Goal: Task Accomplishment & Management: Manage account settings

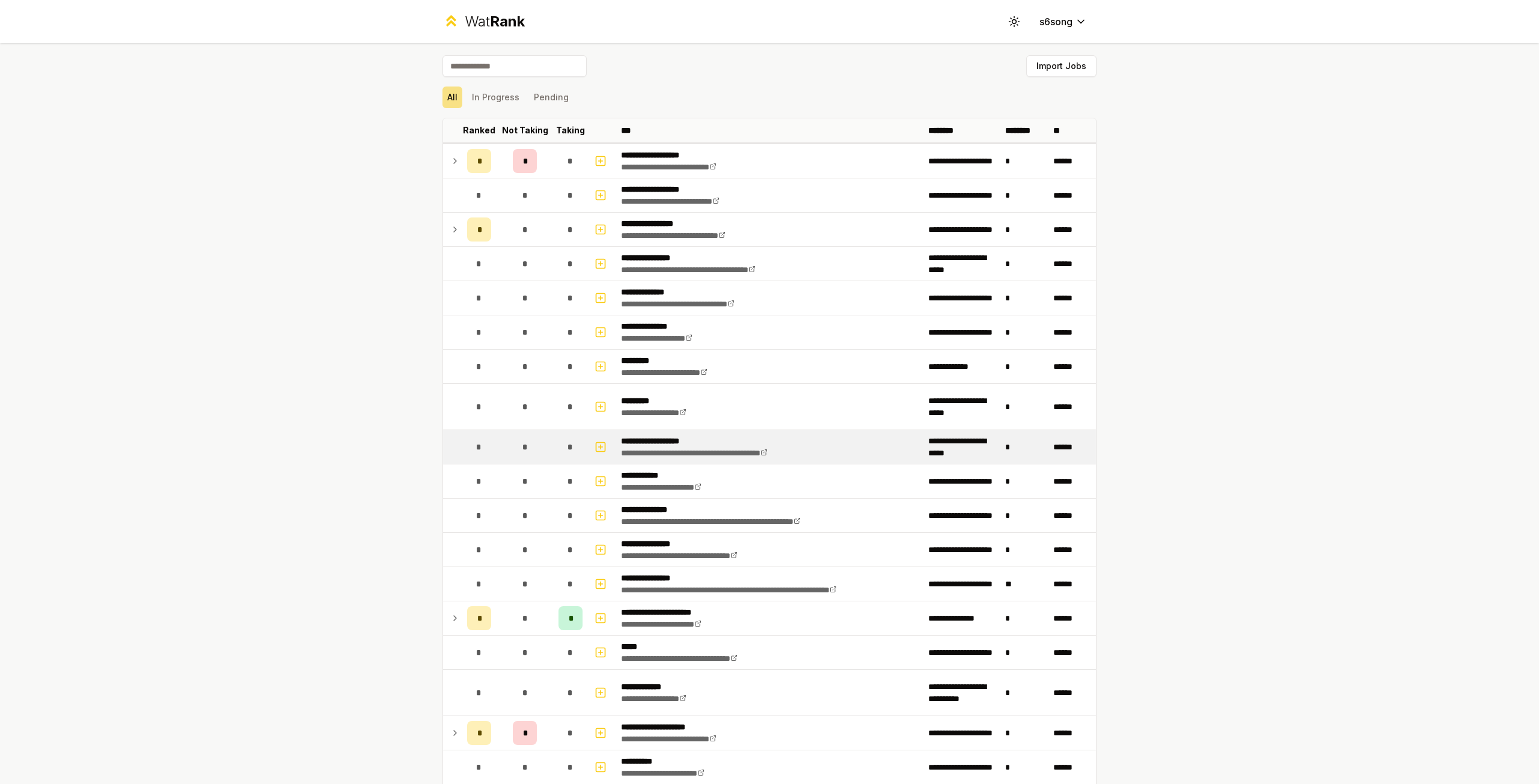
scroll to position [240, 0]
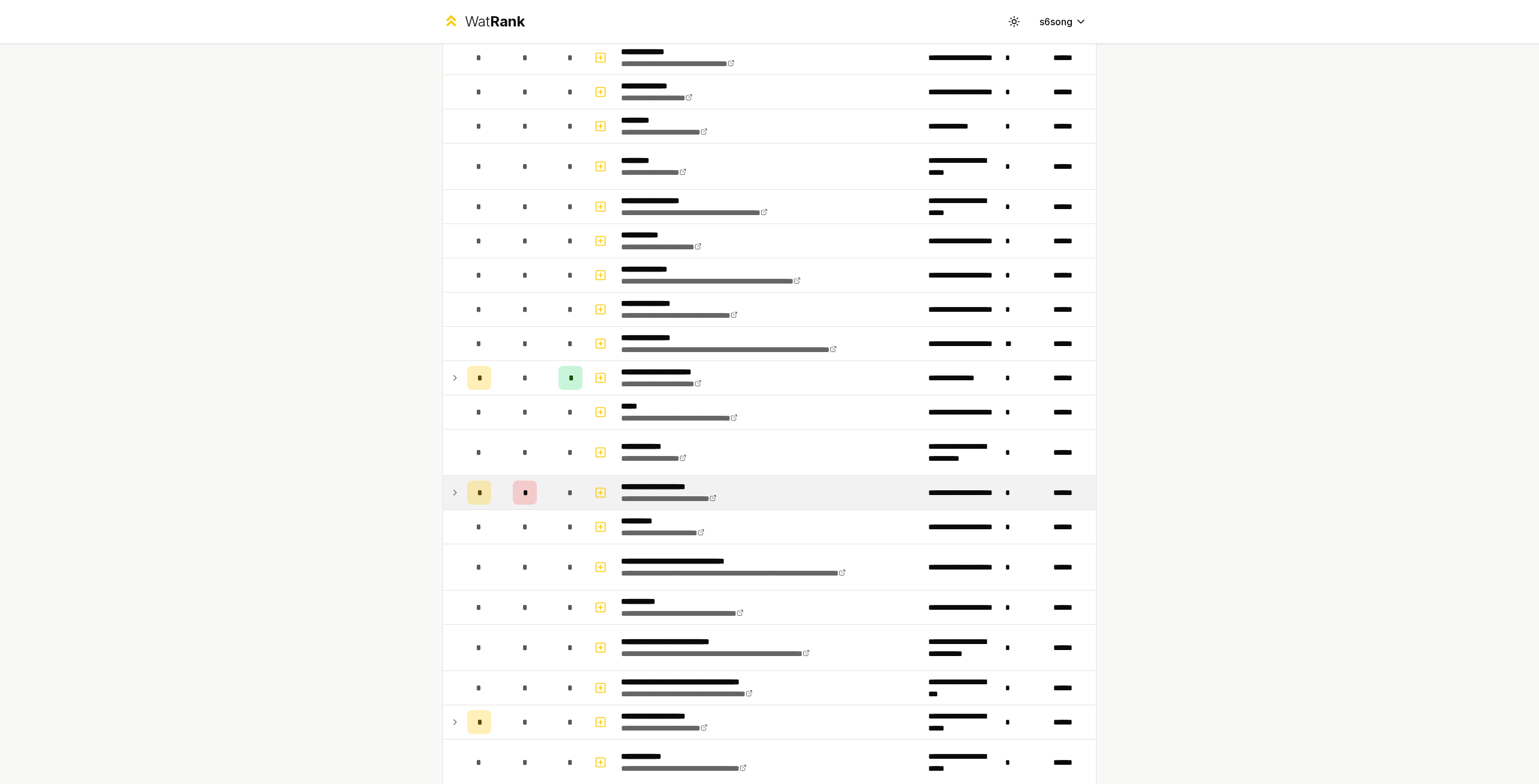
click at [454, 490] on icon at bounding box center [455, 492] width 3 height 4
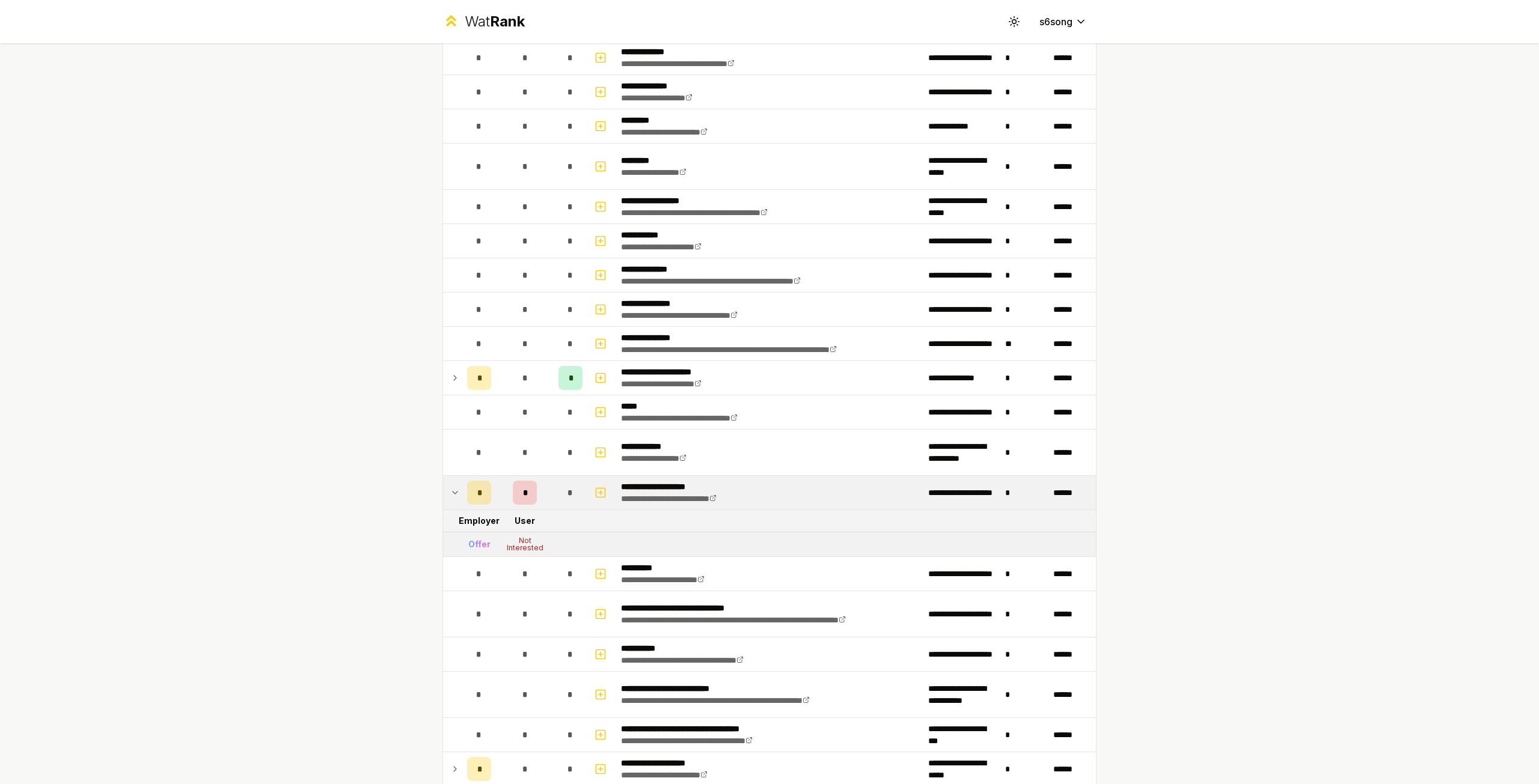
click at [451, 488] on icon at bounding box center [455, 493] width 10 height 14
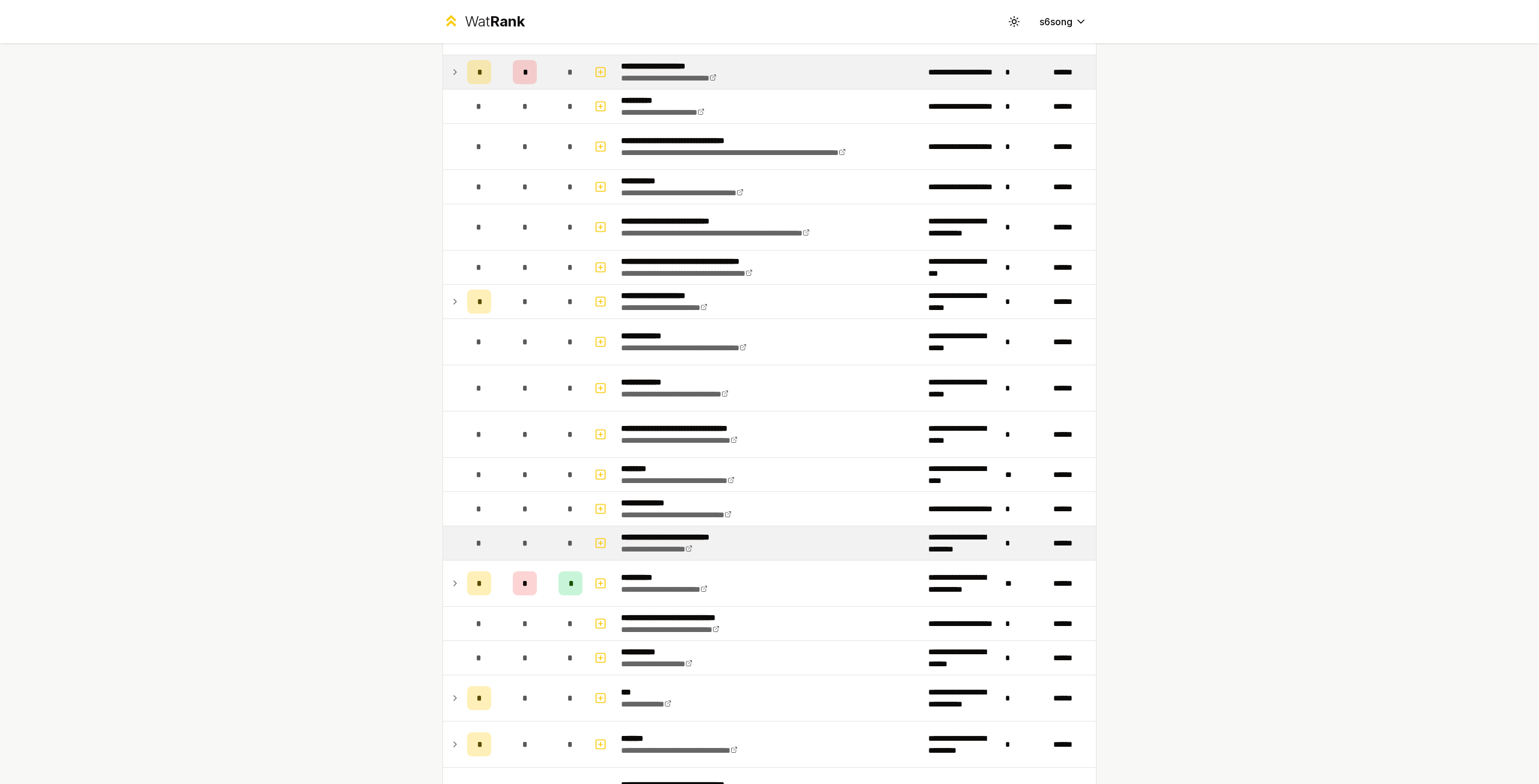
scroll to position [781, 0]
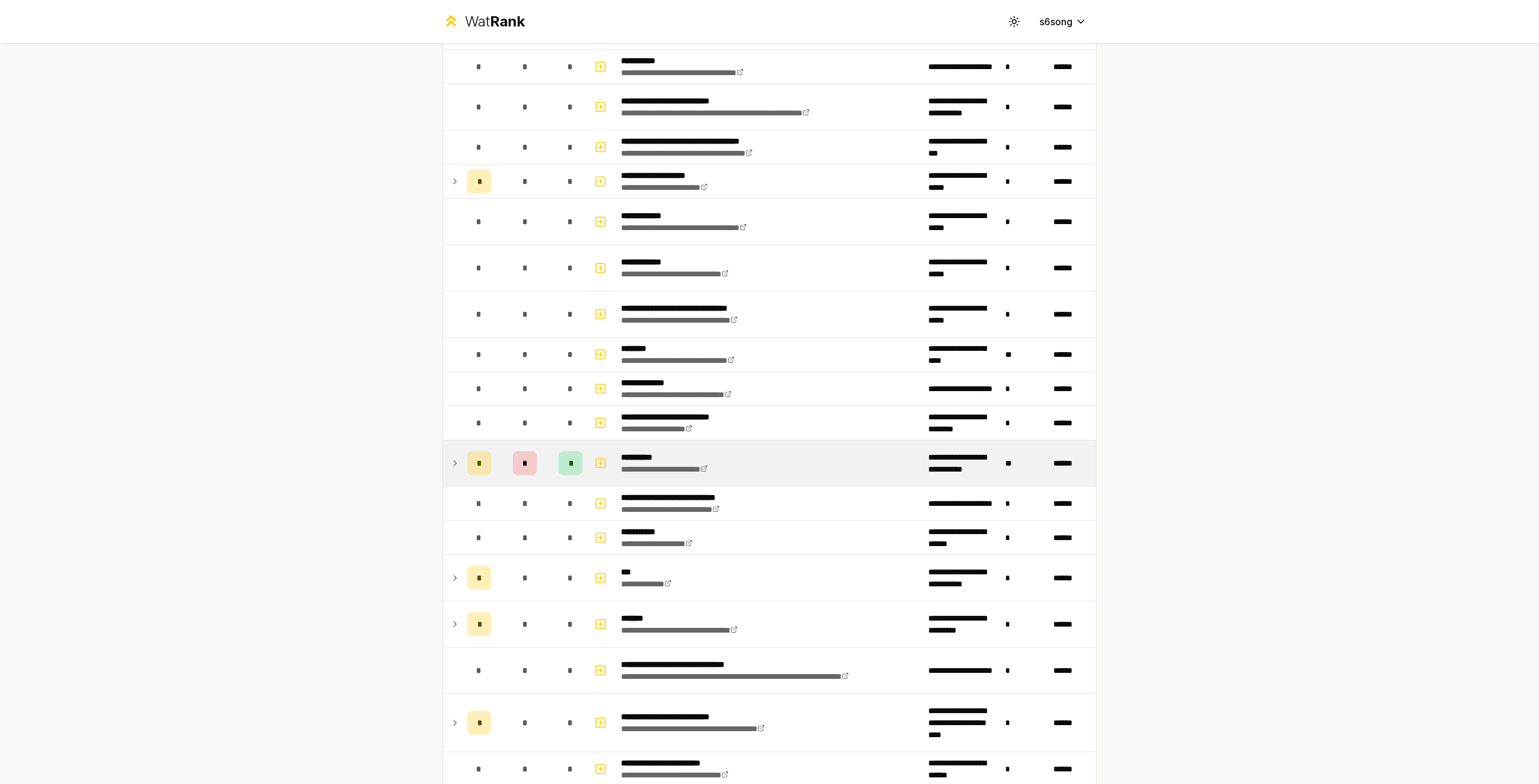
click at [454, 461] on icon at bounding box center [455, 463] width 3 height 4
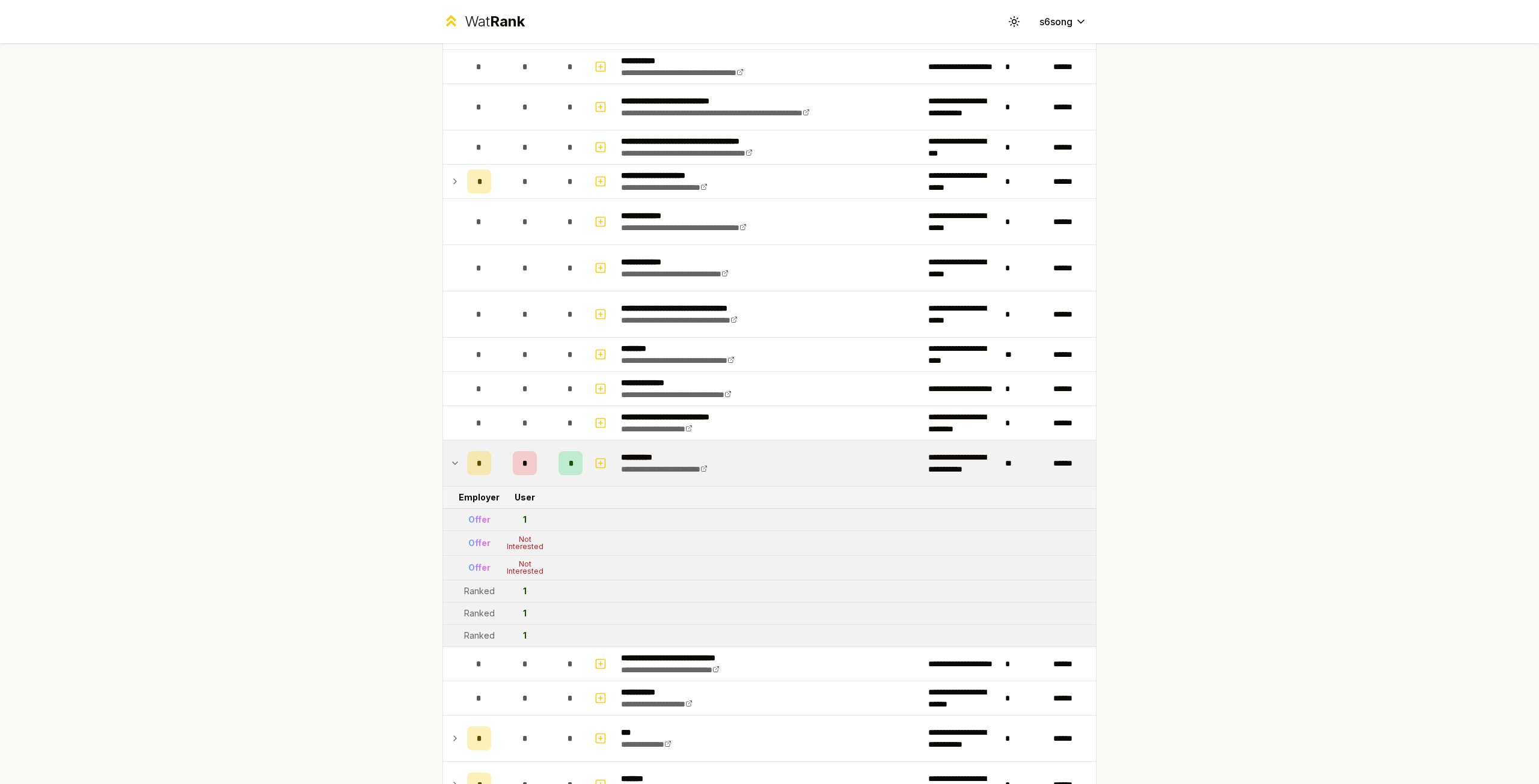
click at [452, 462] on icon at bounding box center [454, 463] width 4 height 3
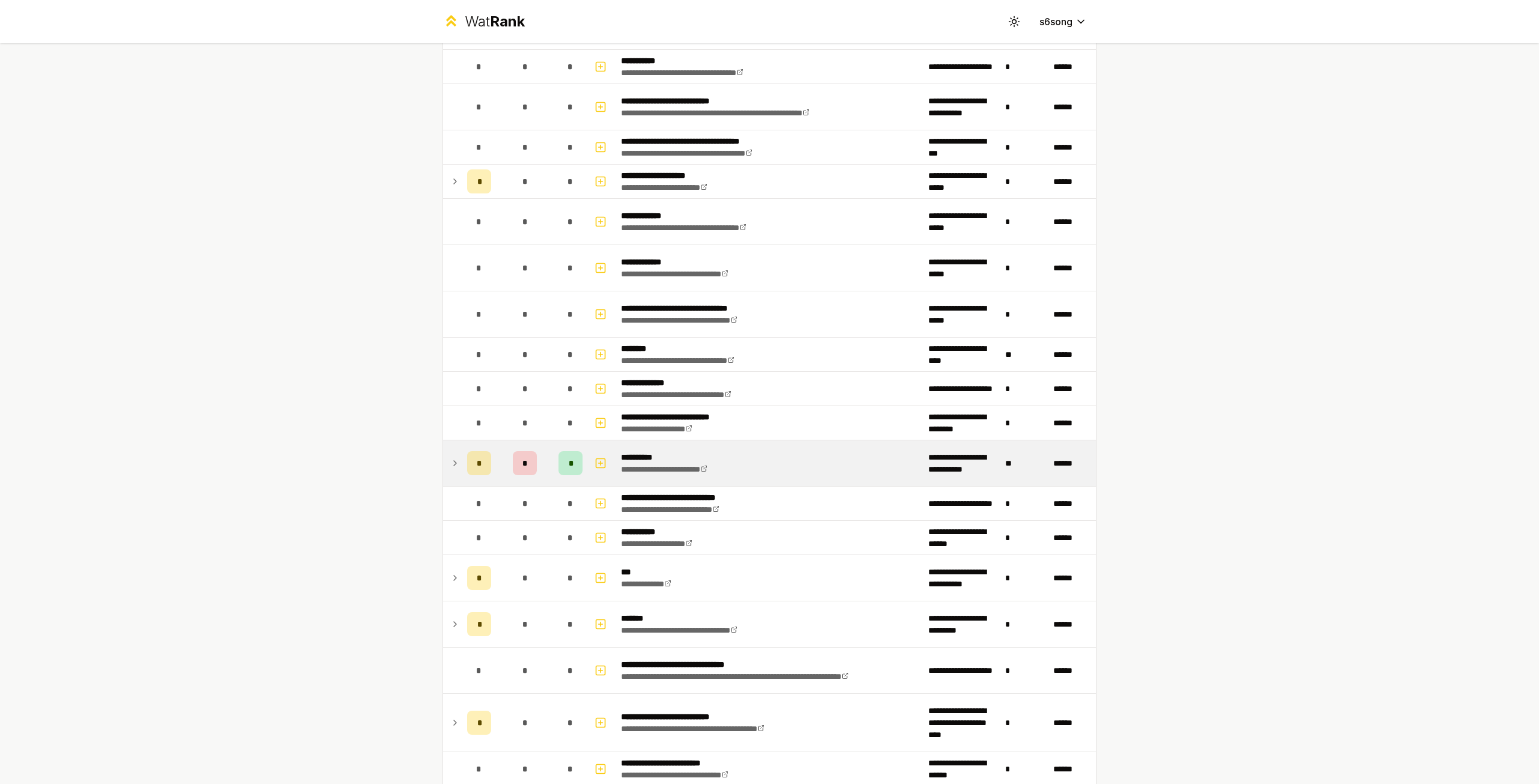
click at [454, 461] on icon at bounding box center [455, 463] width 3 height 4
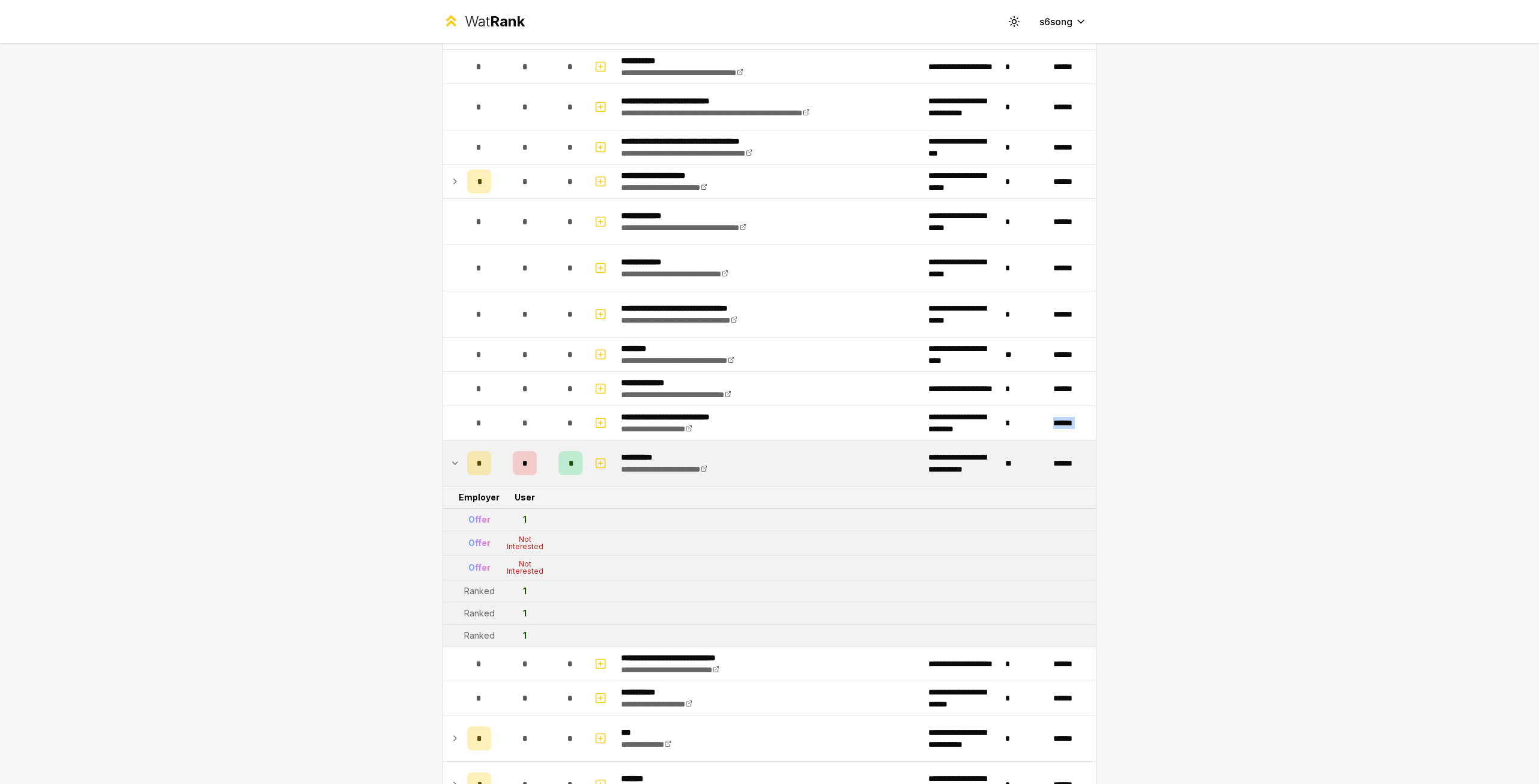
click at [452, 462] on icon at bounding box center [454, 463] width 4 height 3
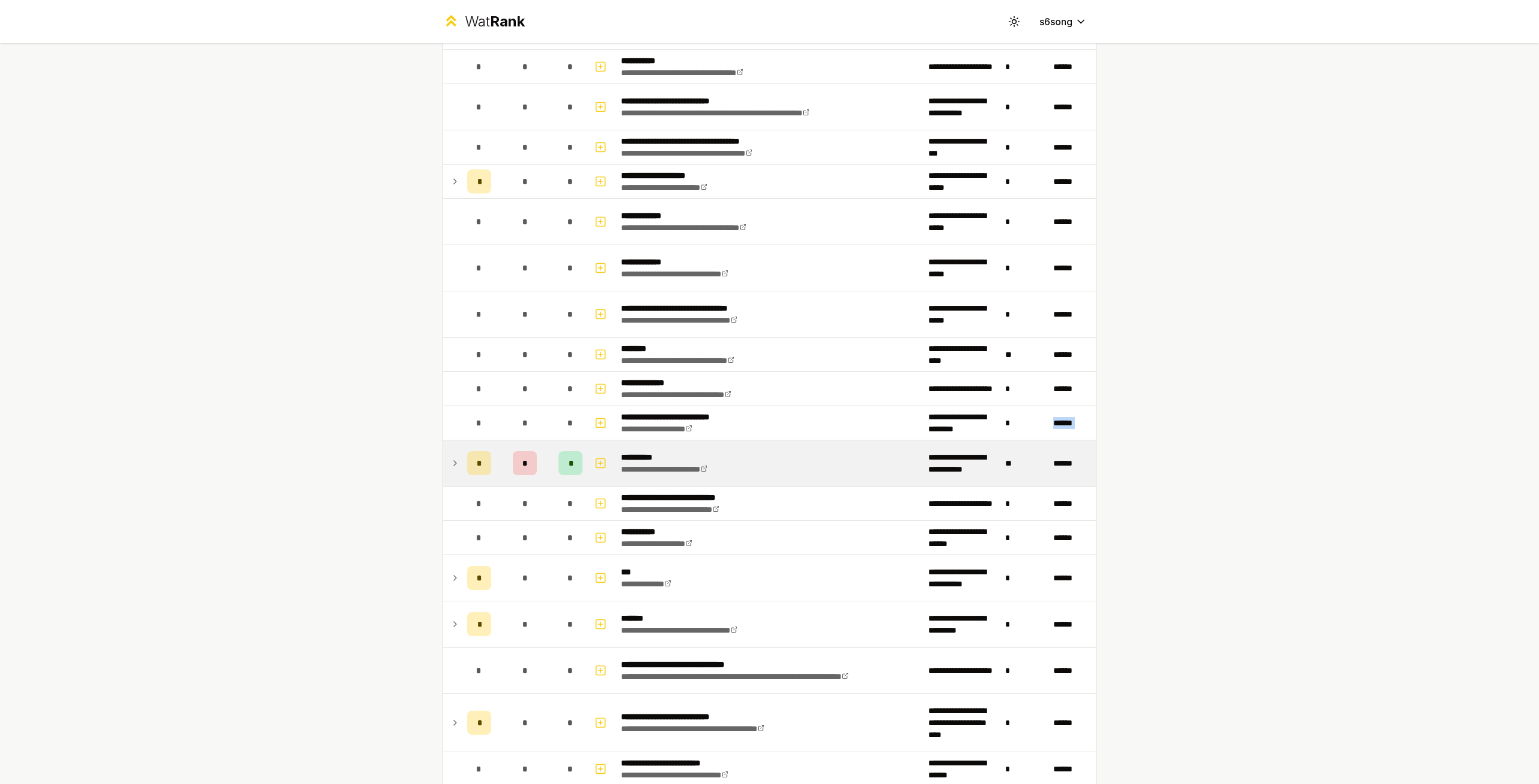
scroll to position [0, 0]
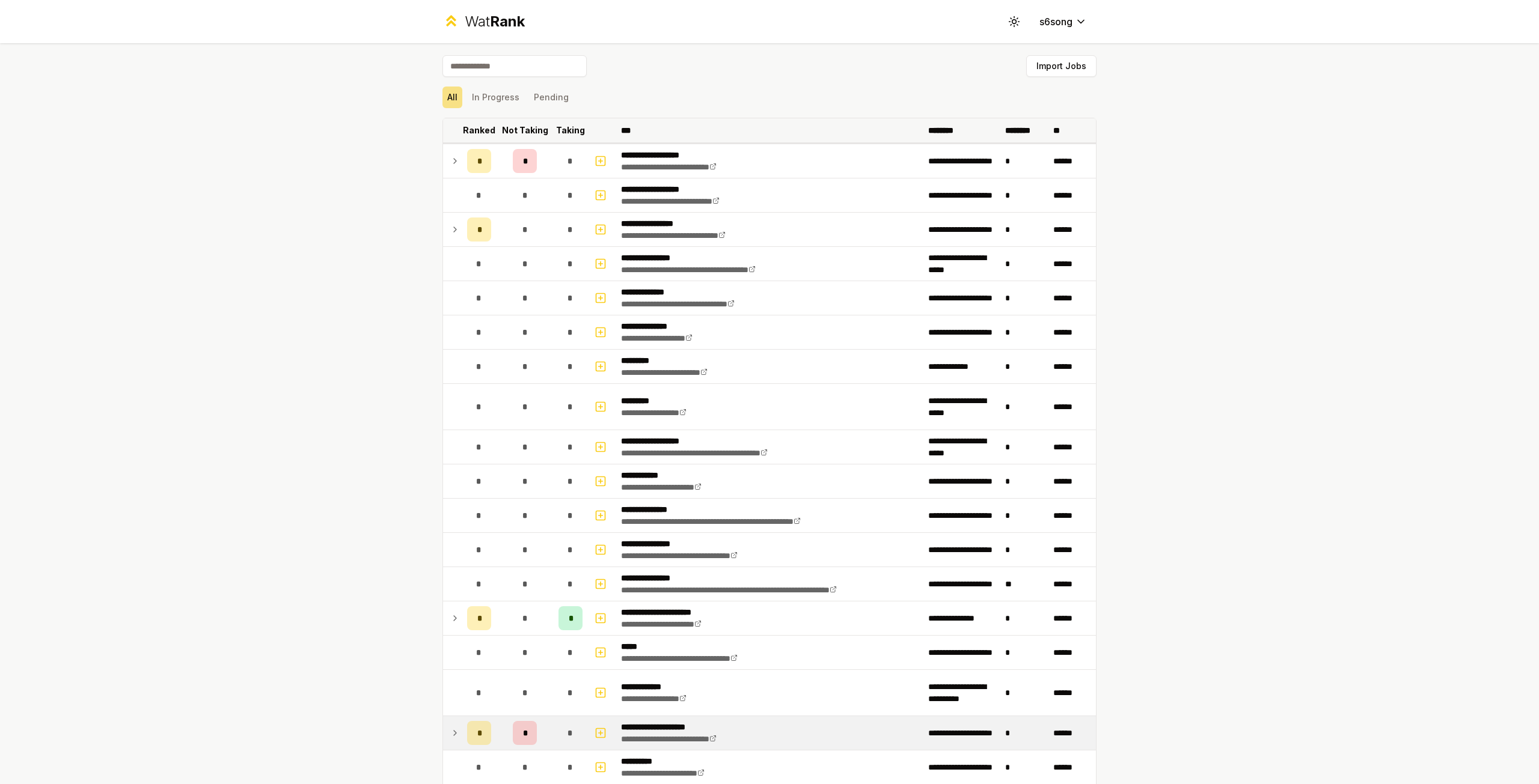
click at [490, 127] on p "Ranked" at bounding box center [479, 130] width 33 height 12
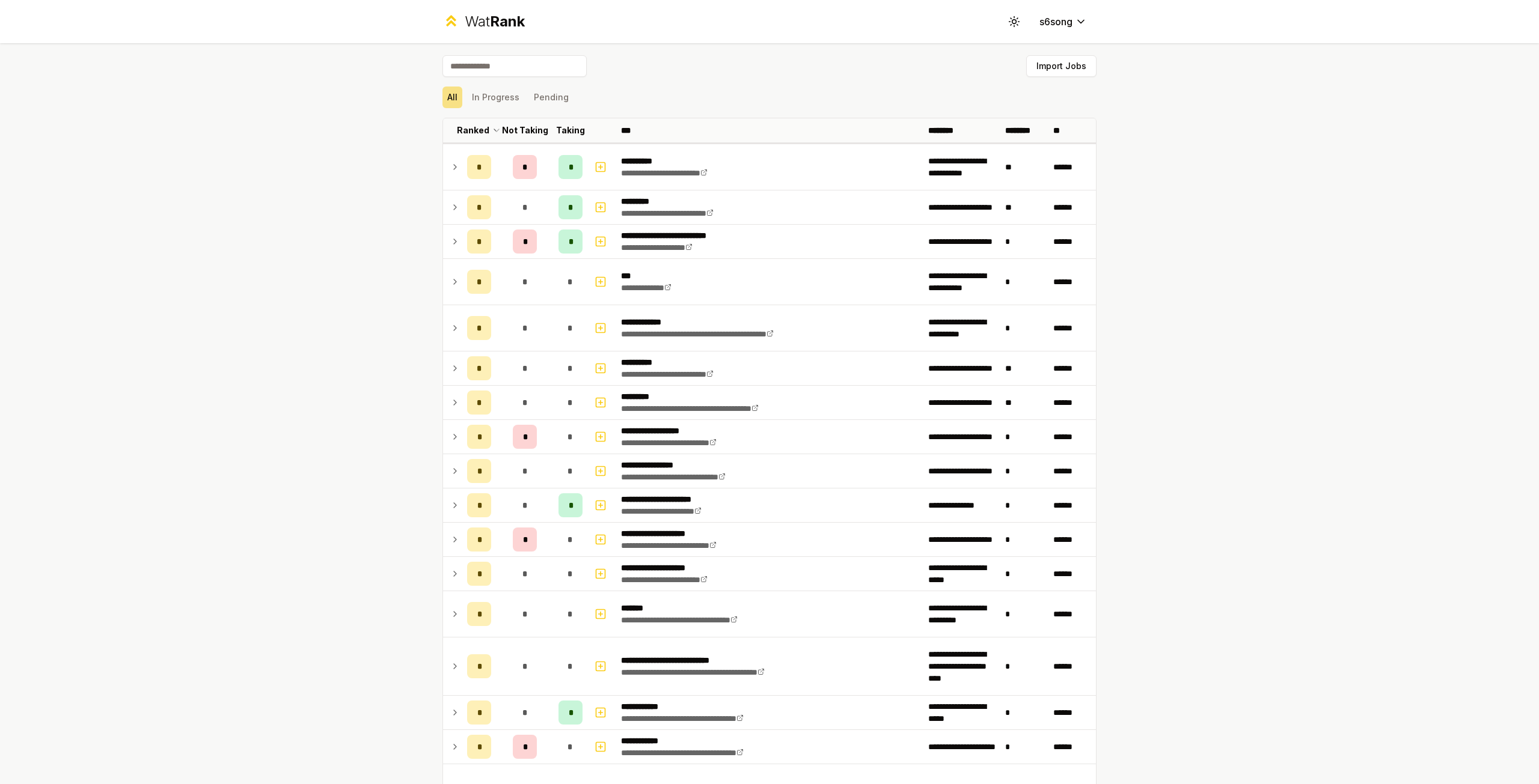
click at [397, 199] on div "**********" at bounding box center [769, 392] width 1539 height 784
click at [417, 225] on div "**********" at bounding box center [769, 392] width 1539 height 784
click at [514, 129] on p "Not Taking" at bounding box center [525, 130] width 46 height 12
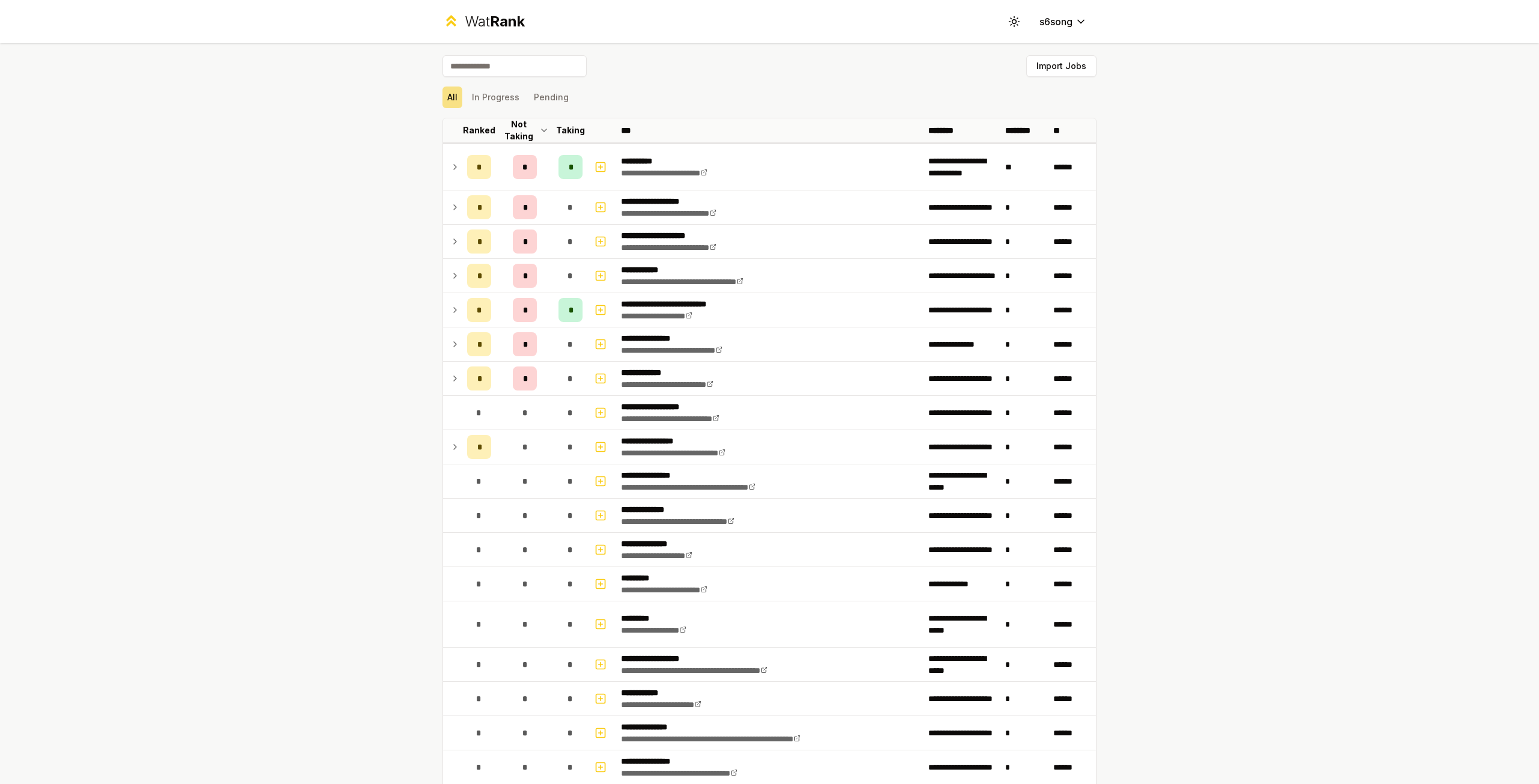
click at [930, 94] on div "All In Progress Pending" at bounding box center [769, 98] width 654 height 21
